Goal: Navigation & Orientation: Go to known website

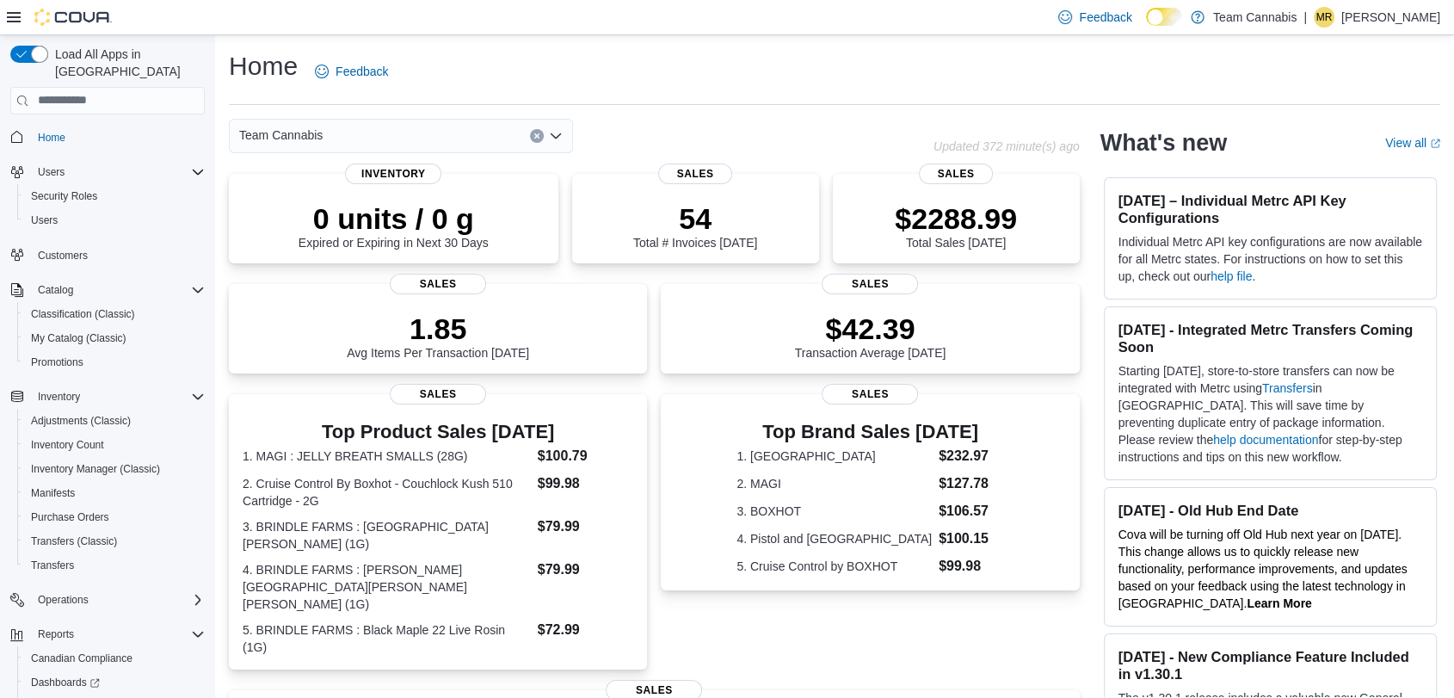
click at [85, 126] on span "Home" at bounding box center [118, 137] width 174 height 22
click at [63, 131] on span "Home" at bounding box center [52, 138] width 28 height 14
